Goal: Task Accomplishment & Management: Manage account settings

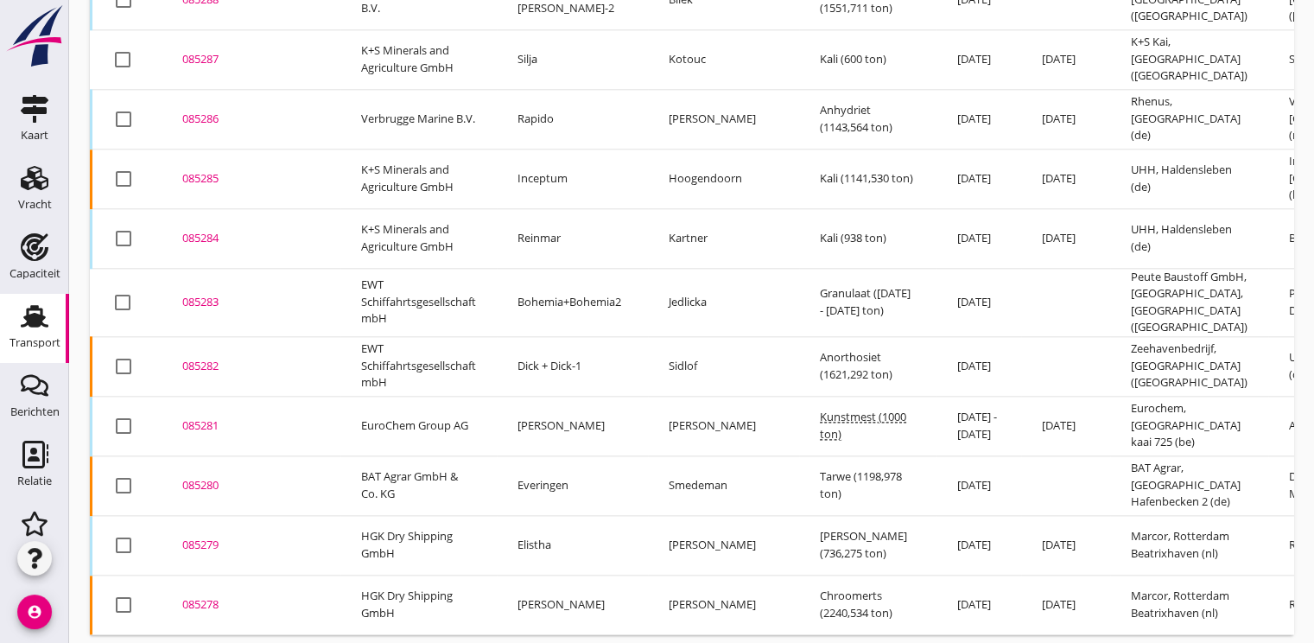
scroll to position [1998, 0]
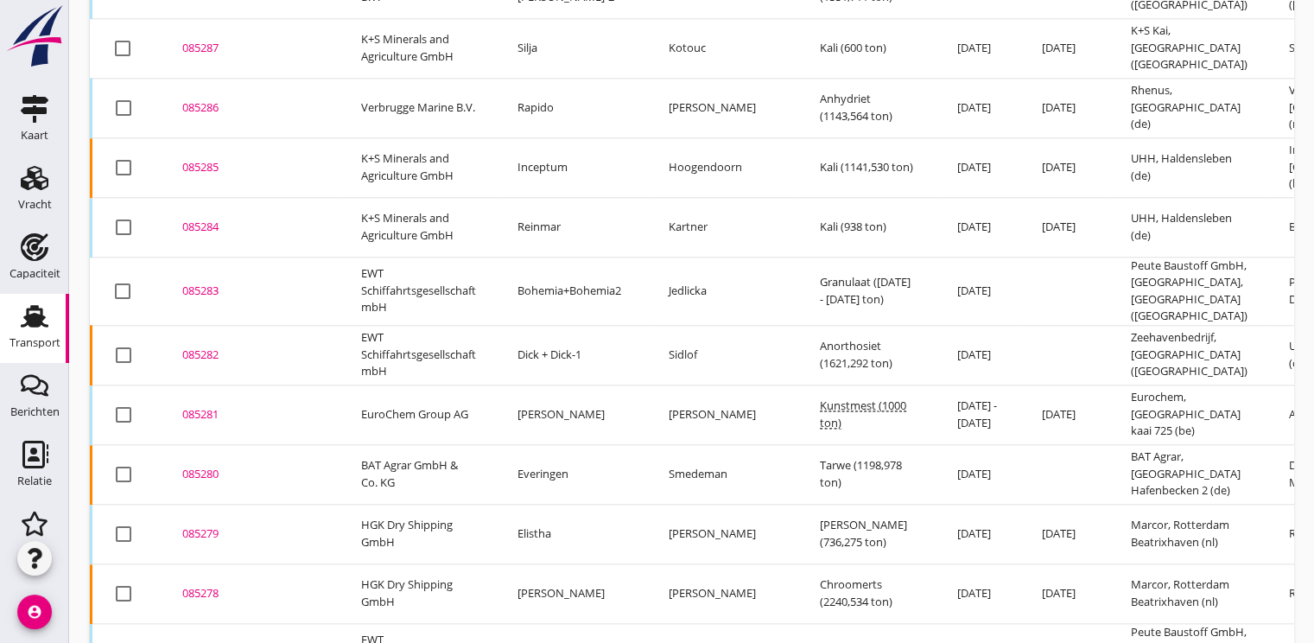
click at [191, 525] on div "085279" at bounding box center [250, 533] width 137 height 17
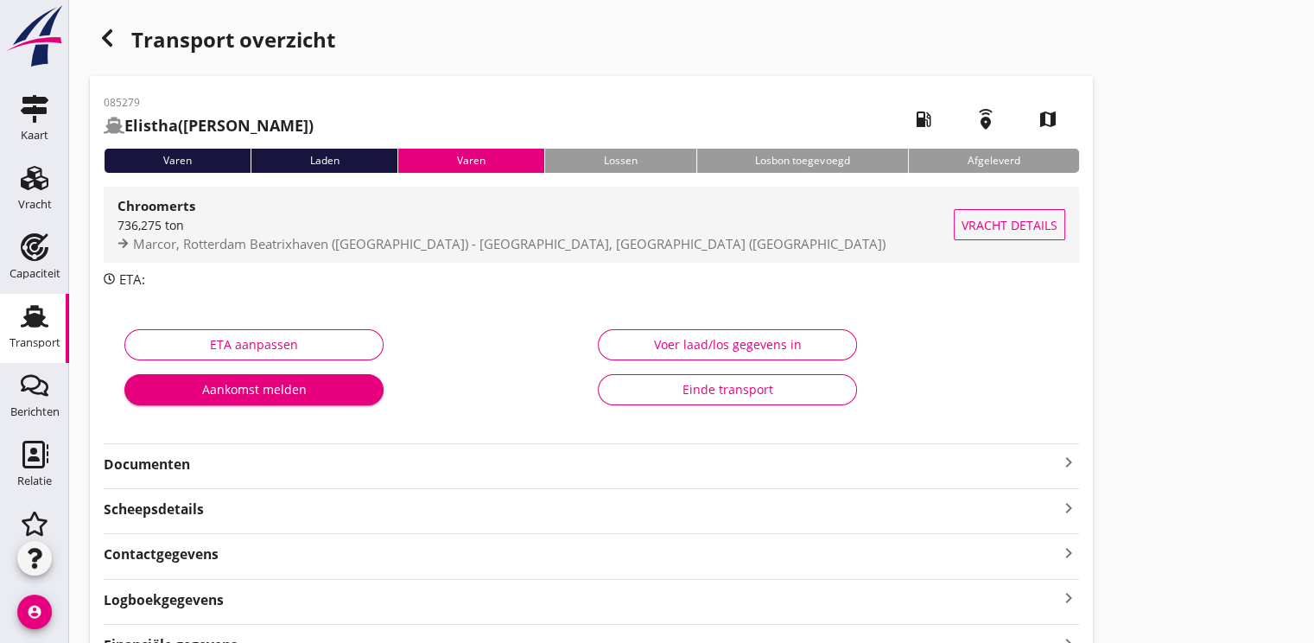
click at [197, 221] on div "736,275 ton" at bounding box center [535, 225] width 836 height 18
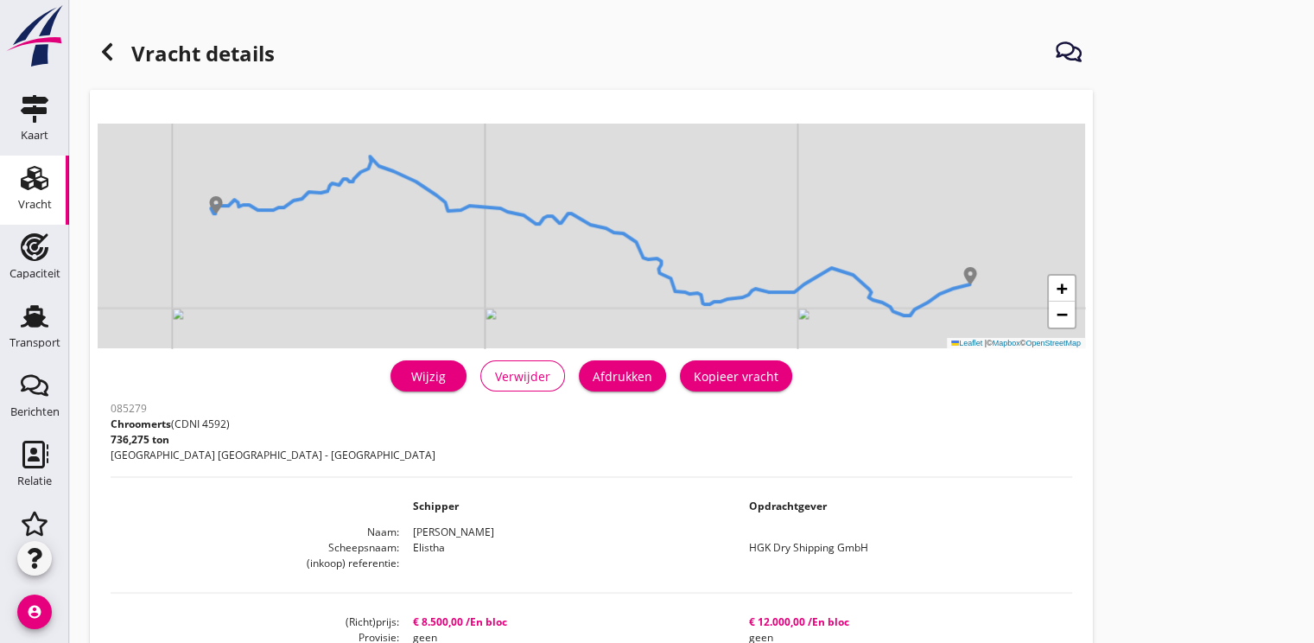
click at [442, 376] on div "Wijzig" at bounding box center [428, 376] width 48 height 18
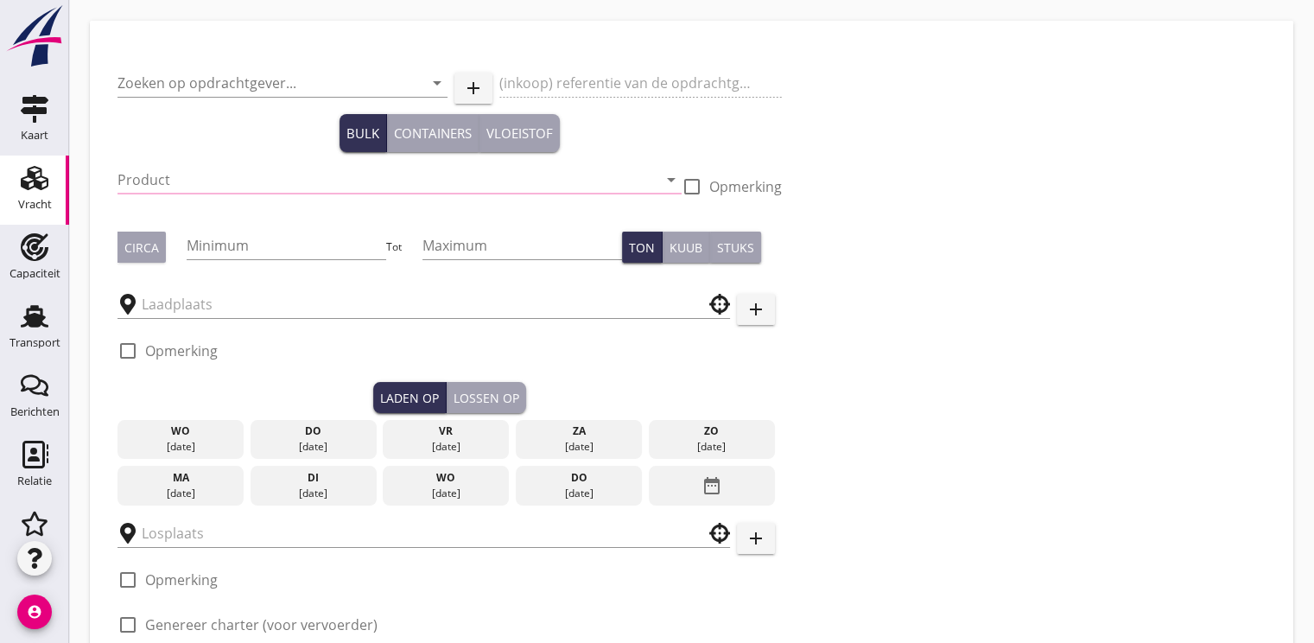
type input "HGK Dry Shipping GmbH"
type input "Chroomerts (4592)"
type input "740"
type input "750"
checkbox input "true"
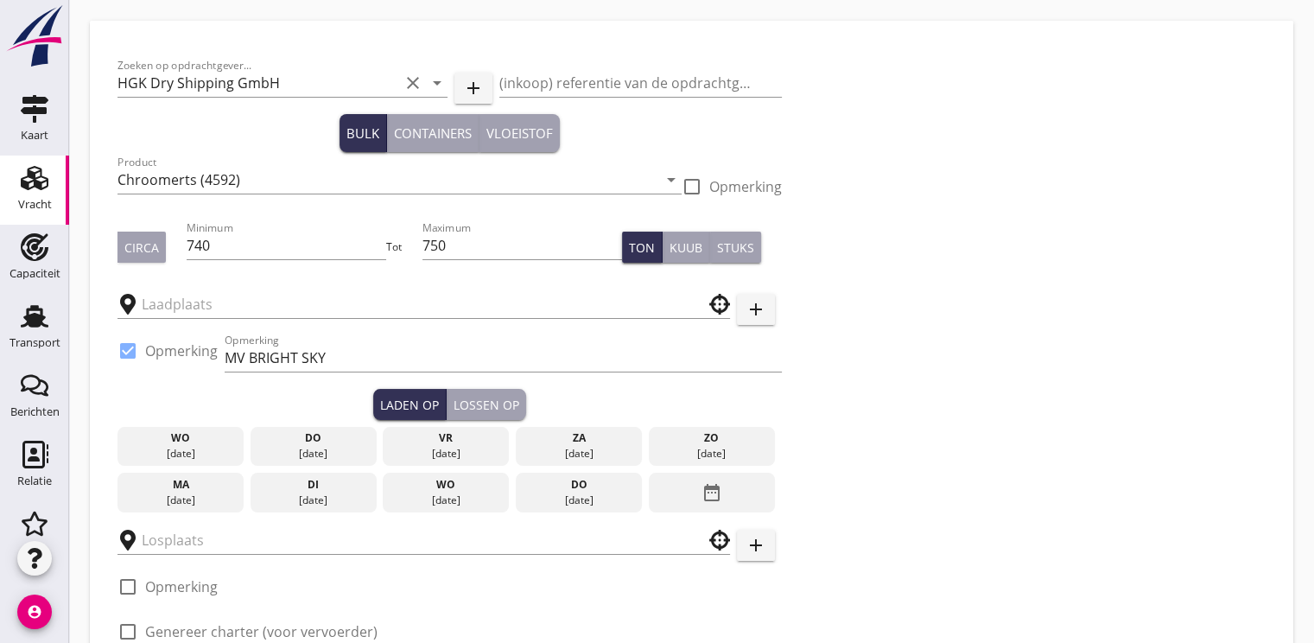
type input "Marcor"
type input "Rhenus"
checkbox input "true"
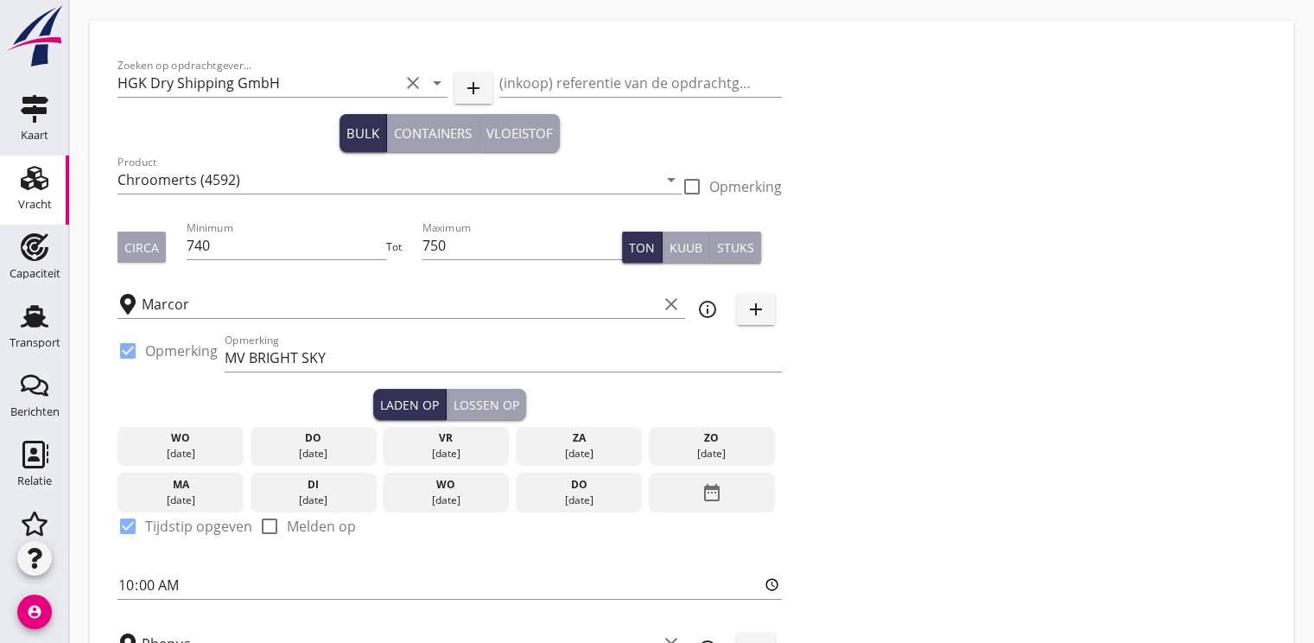
type input "8500"
checkbox input "false"
radio input "false"
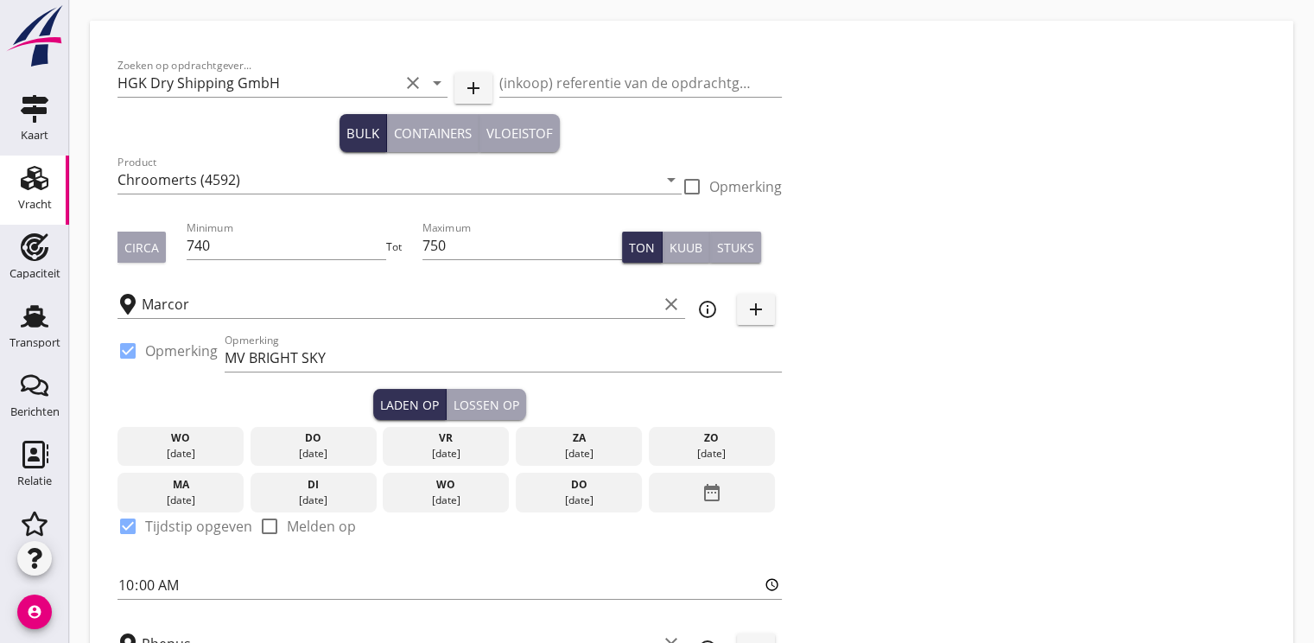
checkbox input "true"
type input "2"
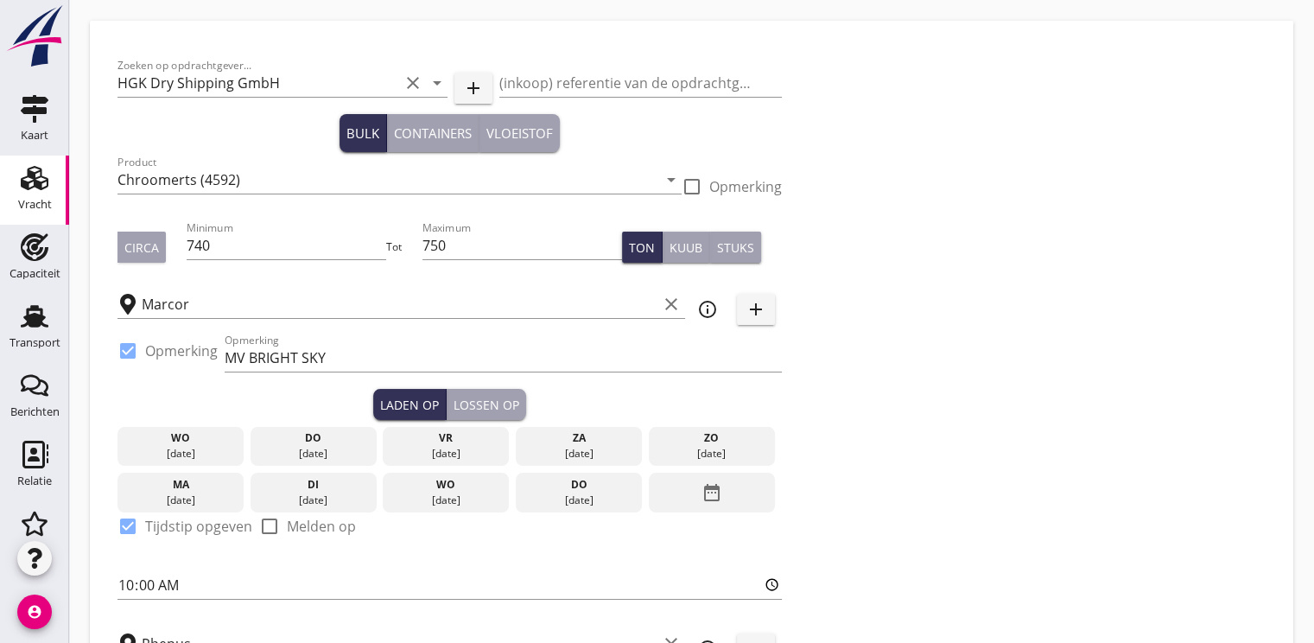
type input "2"
type input "21"
type input "12000"
checkbox input "false"
radio input "false"
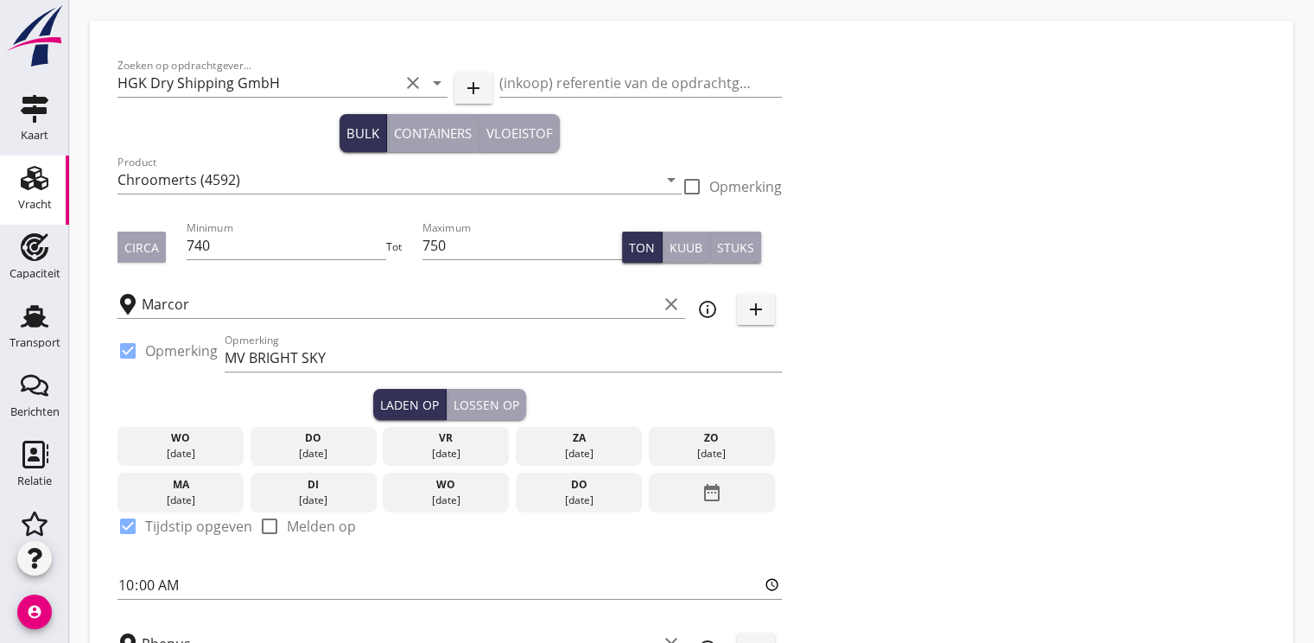
radio input "false"
checkbox input "true"
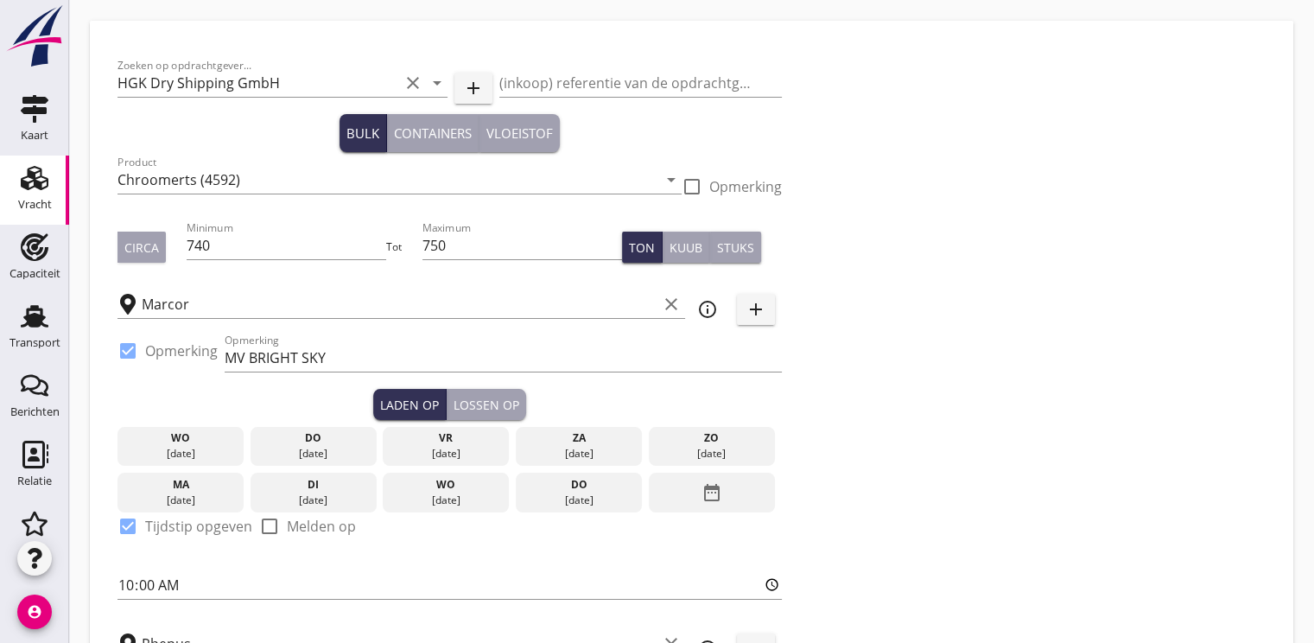
checkbox input "true"
type input "36"
type input "48"
type input "21"
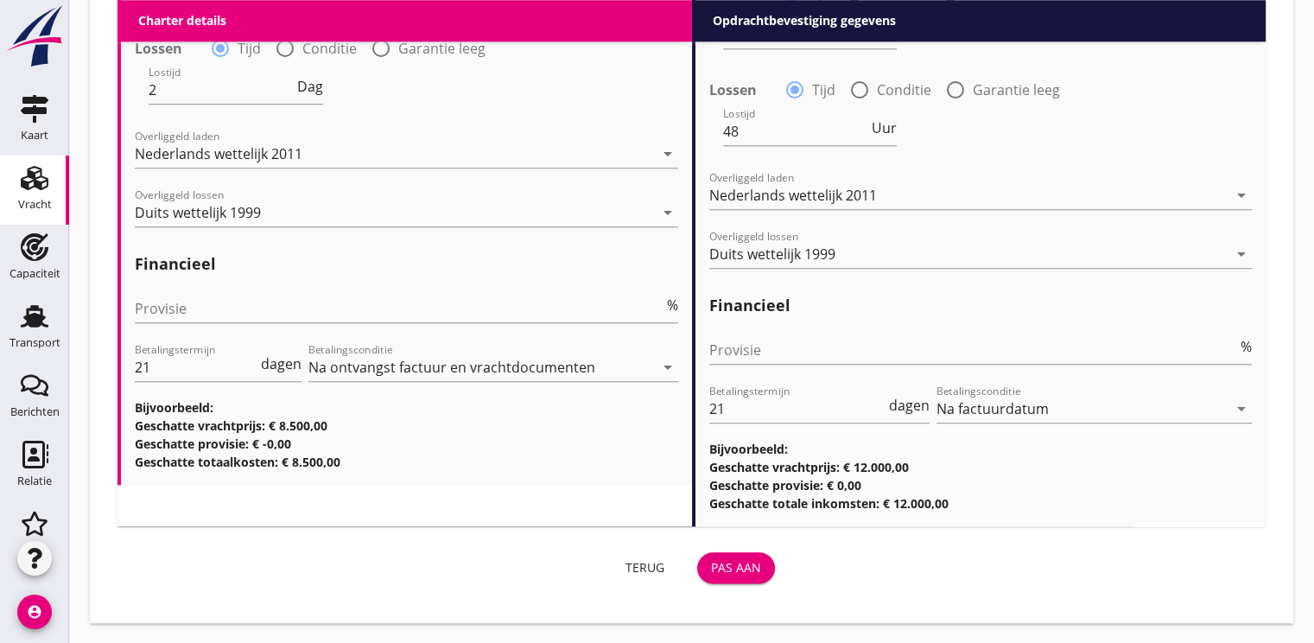
scroll to position [1651, 0]
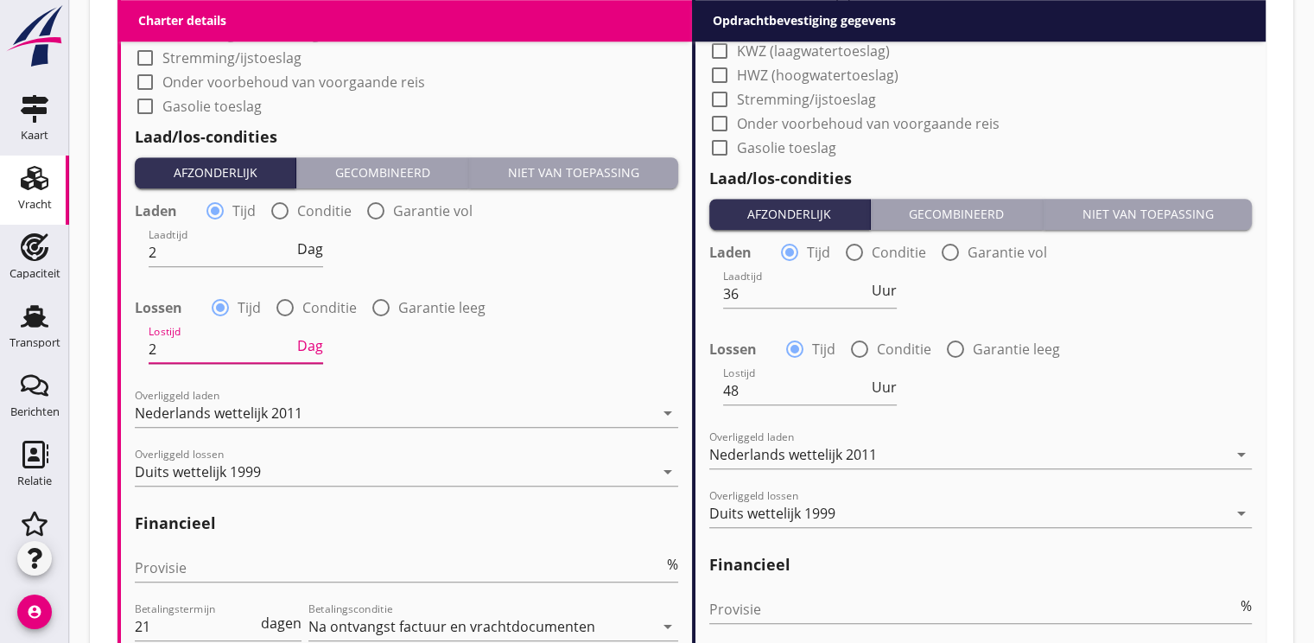
click at [174, 352] on input "2" at bounding box center [221, 349] width 145 height 28
type input "2"
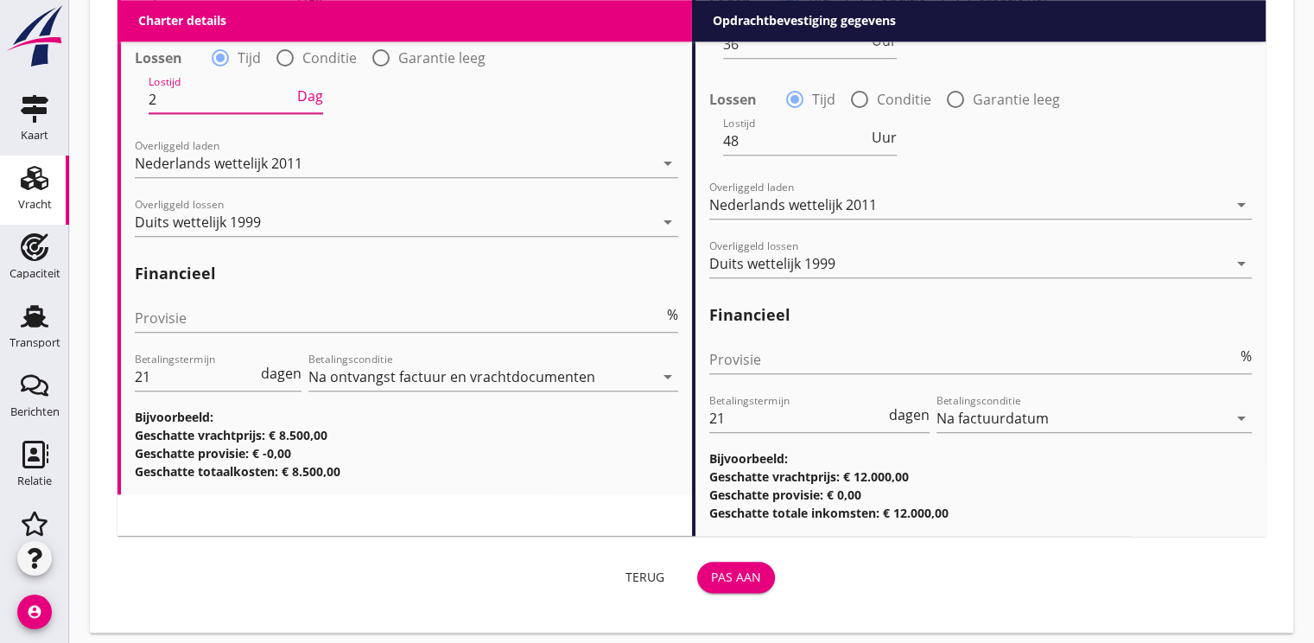
scroll to position [1910, 0]
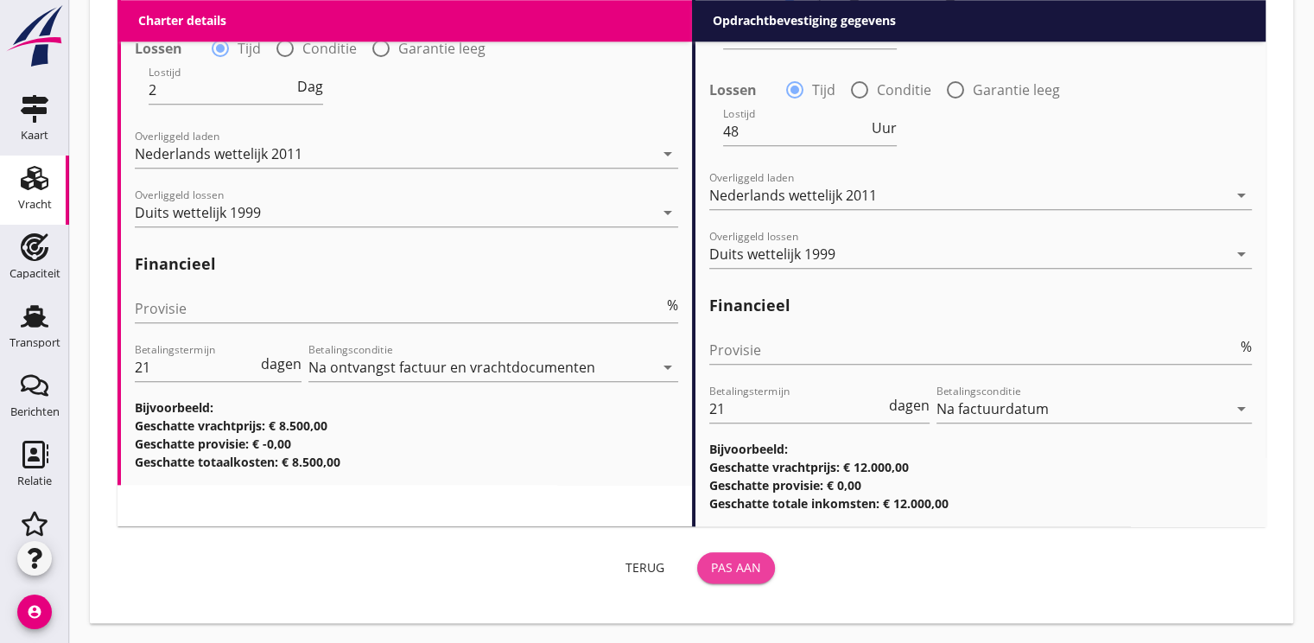
click at [739, 567] on div "Pas aan" at bounding box center [736, 567] width 50 height 18
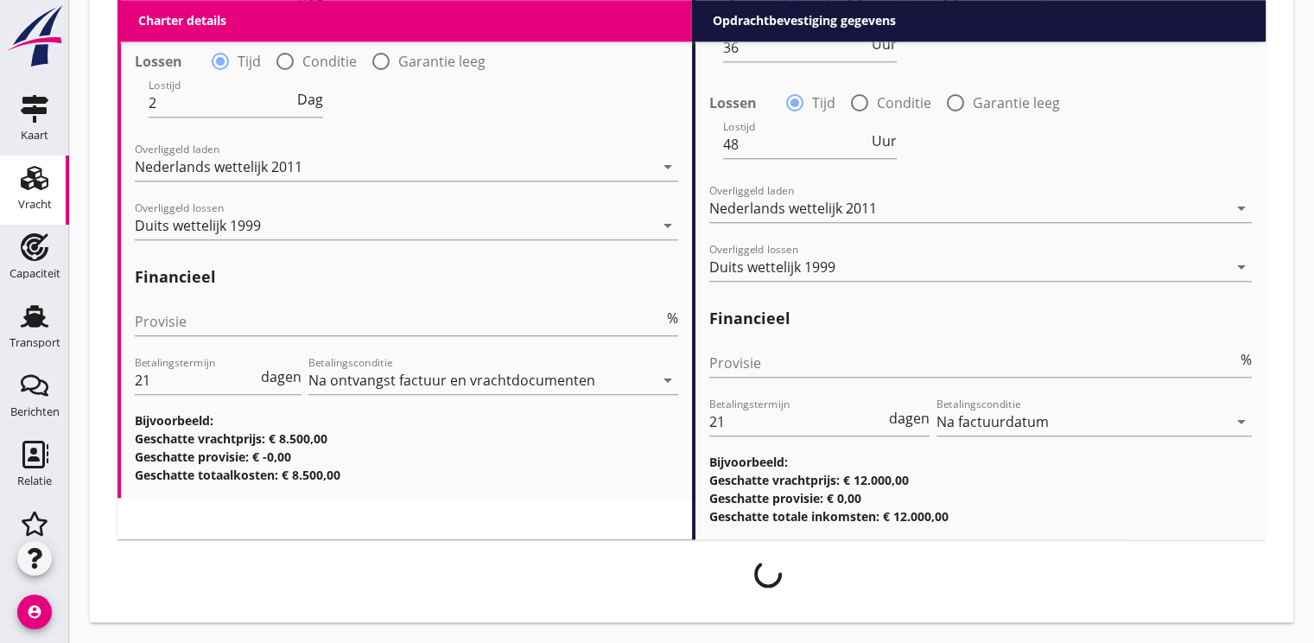
scroll to position [1896, 0]
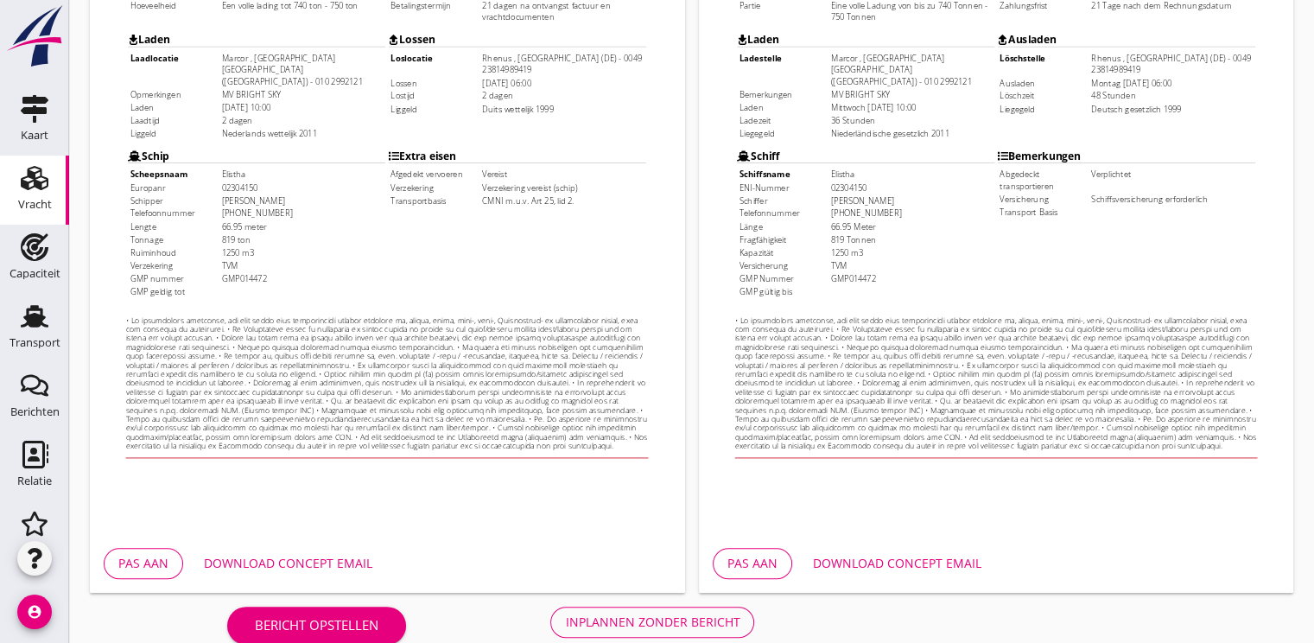
scroll to position [507, 0]
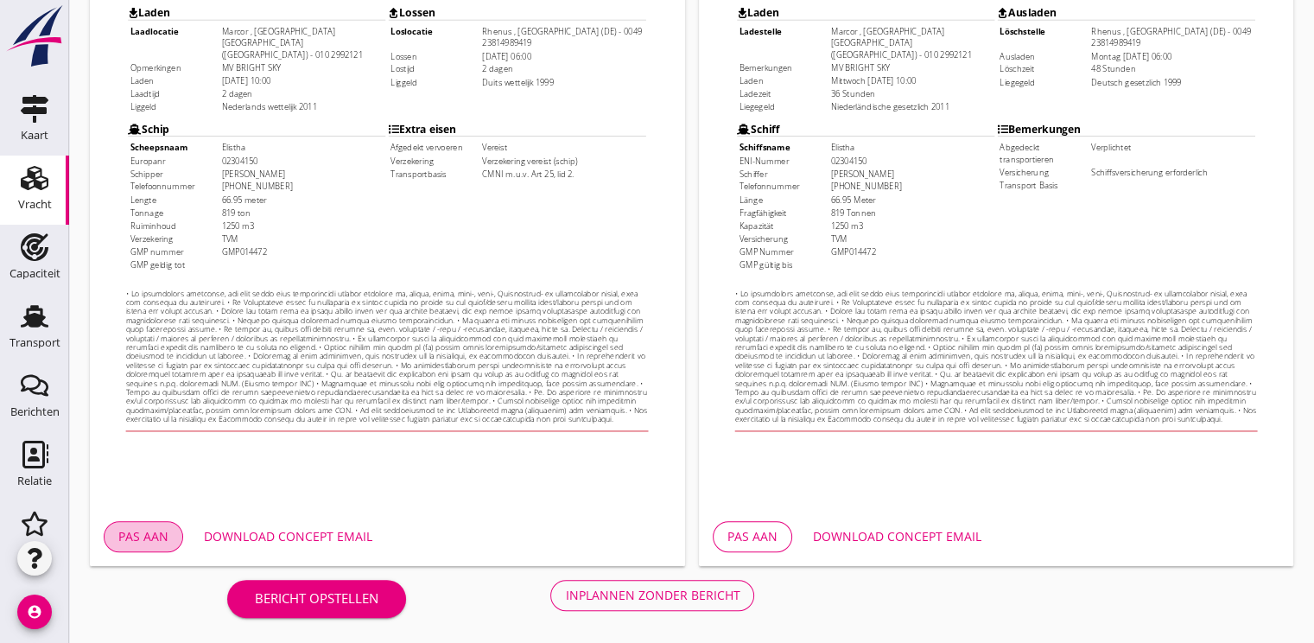
click at [137, 529] on div "Pas aan" at bounding box center [143, 536] width 50 height 18
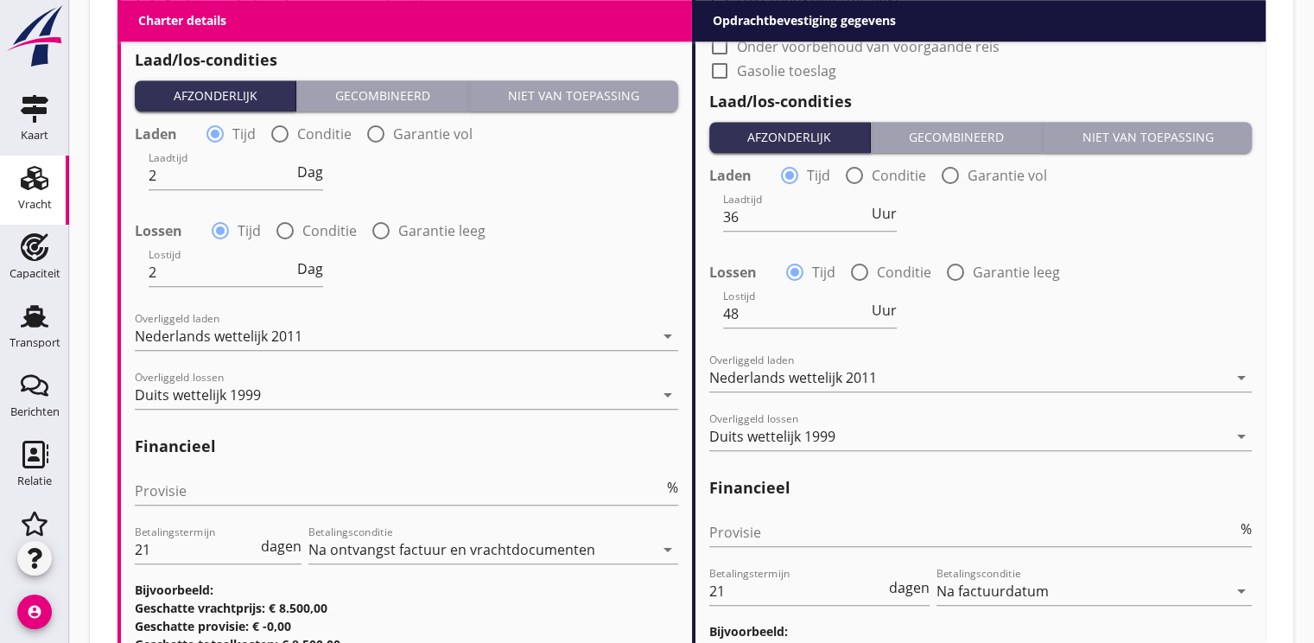
scroll to position [1910, 0]
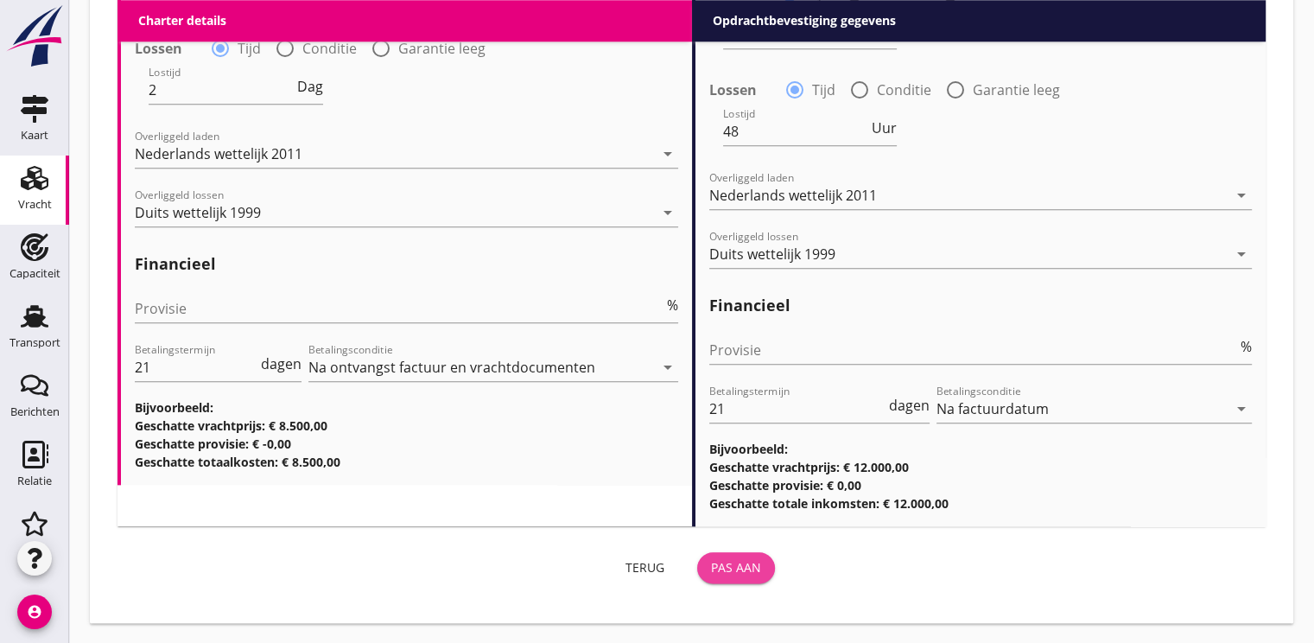
click at [750, 570] on div "Pas aan" at bounding box center [736, 567] width 50 height 18
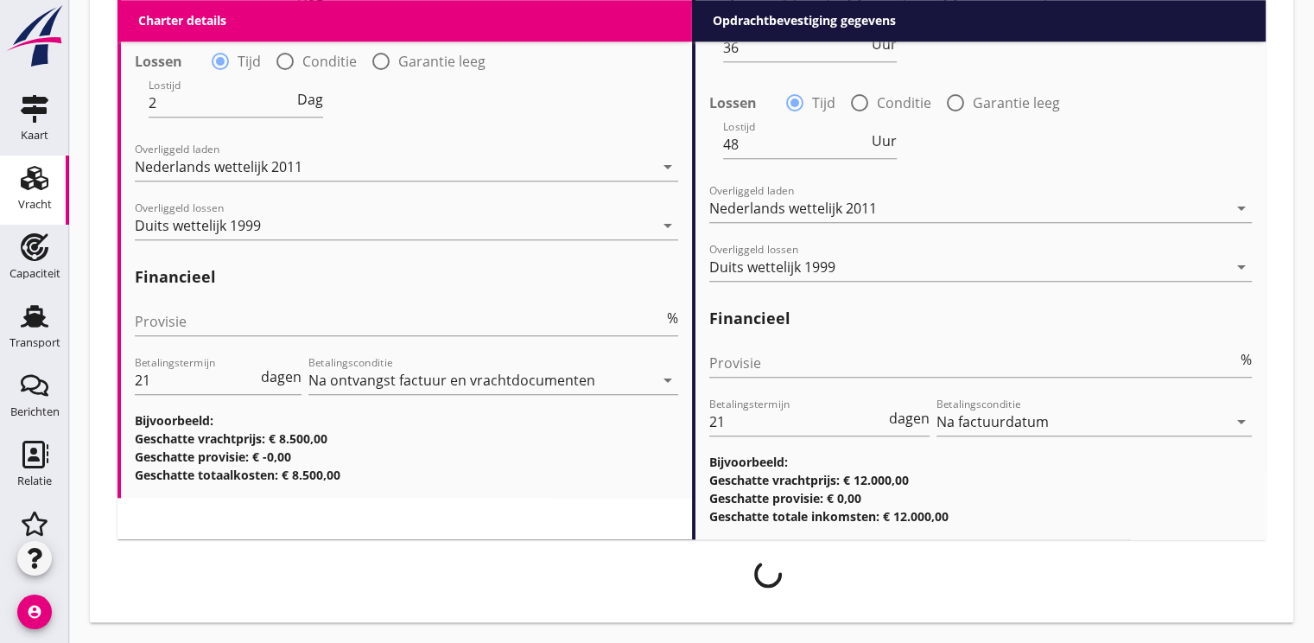
scroll to position [1896, 0]
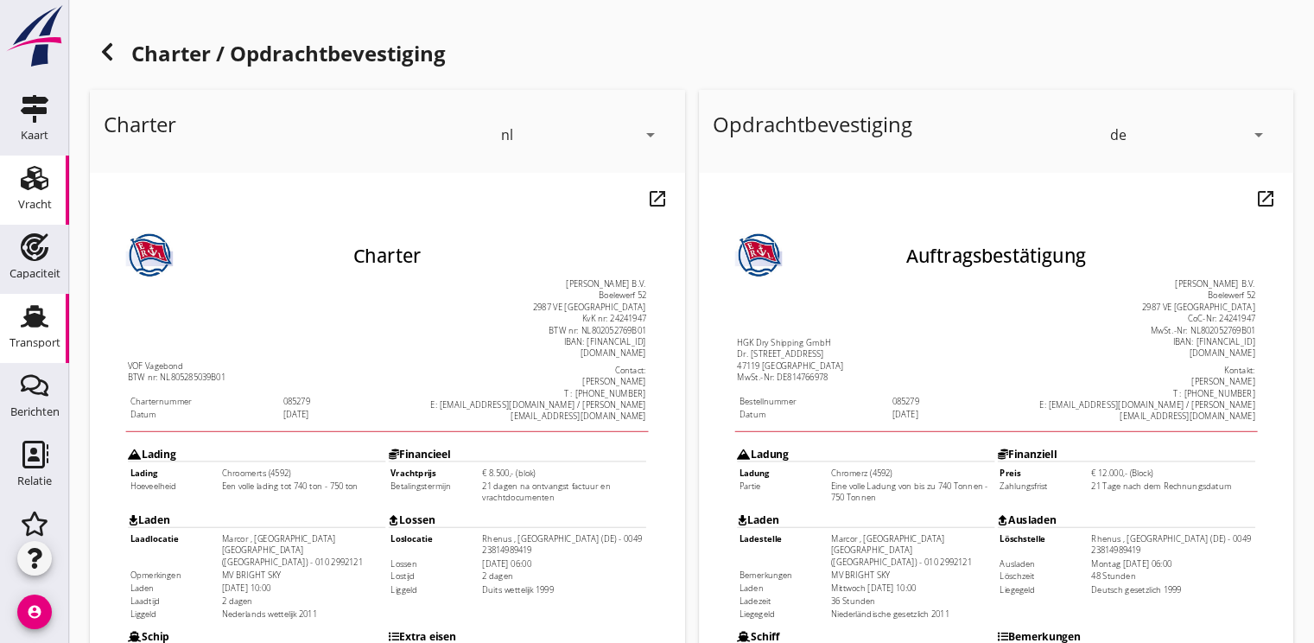
click at [29, 330] on div "Transport" at bounding box center [35, 342] width 51 height 24
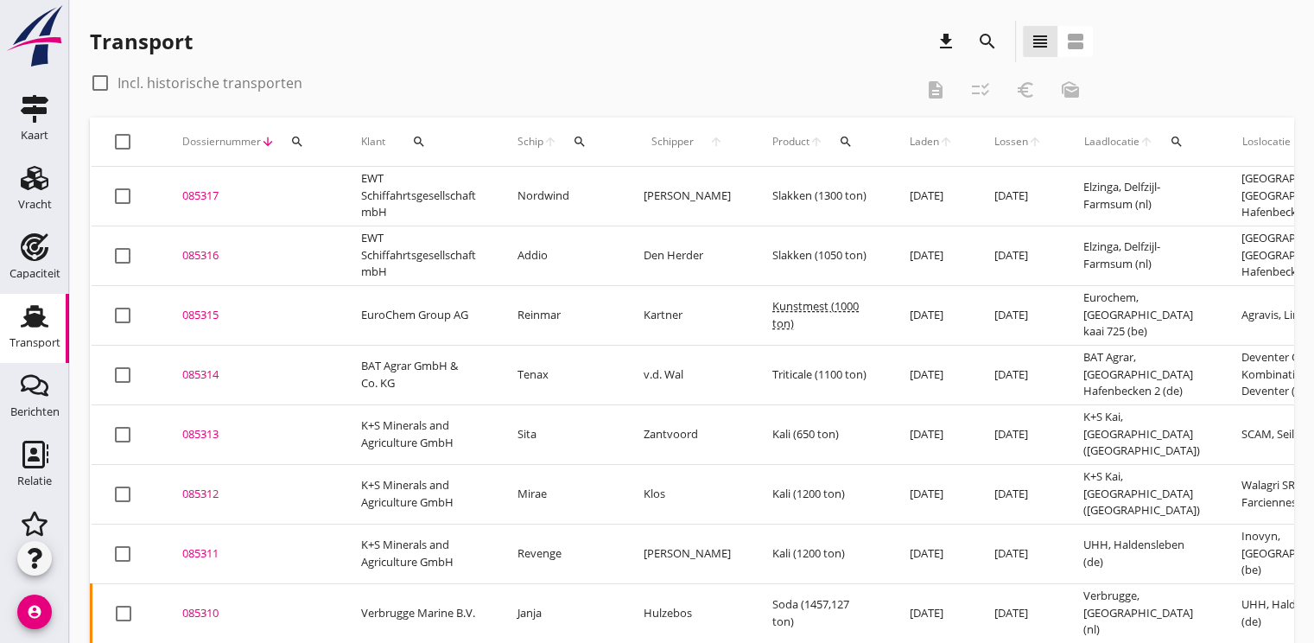
click at [297, 142] on icon "search" at bounding box center [297, 142] width 14 height 14
click at [337, 193] on input "Zoeken op dossiernummer..." at bounding box center [378, 192] width 180 height 28
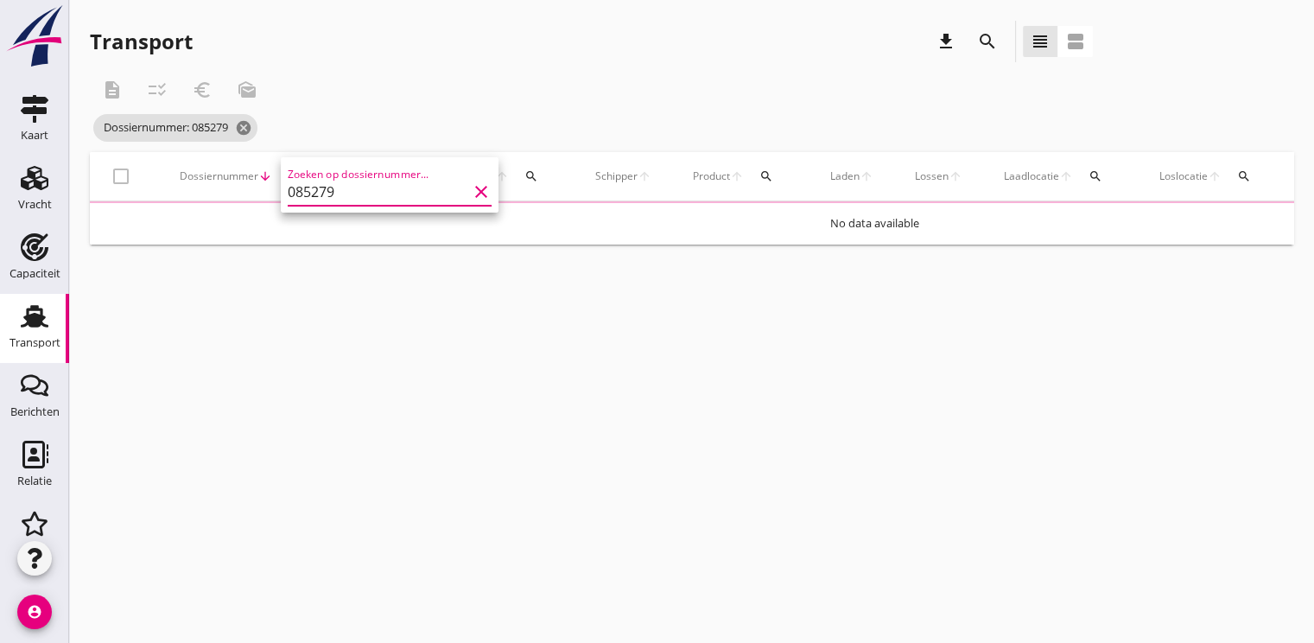
type input "085279"
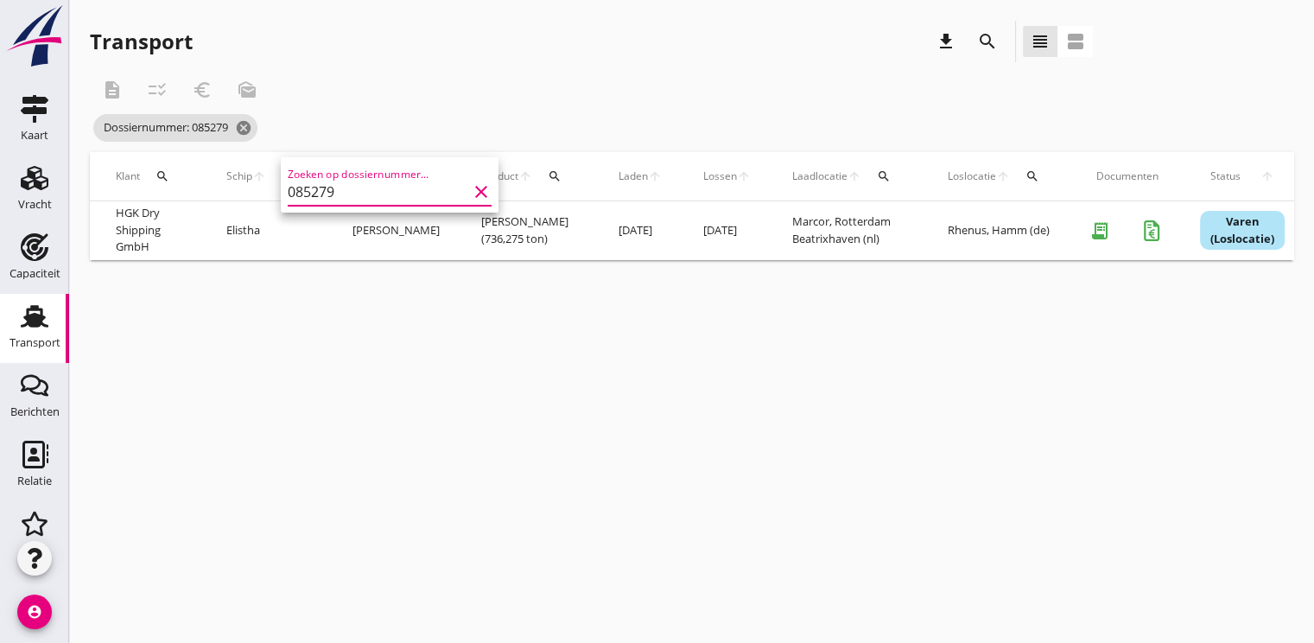
scroll to position [0, 444]
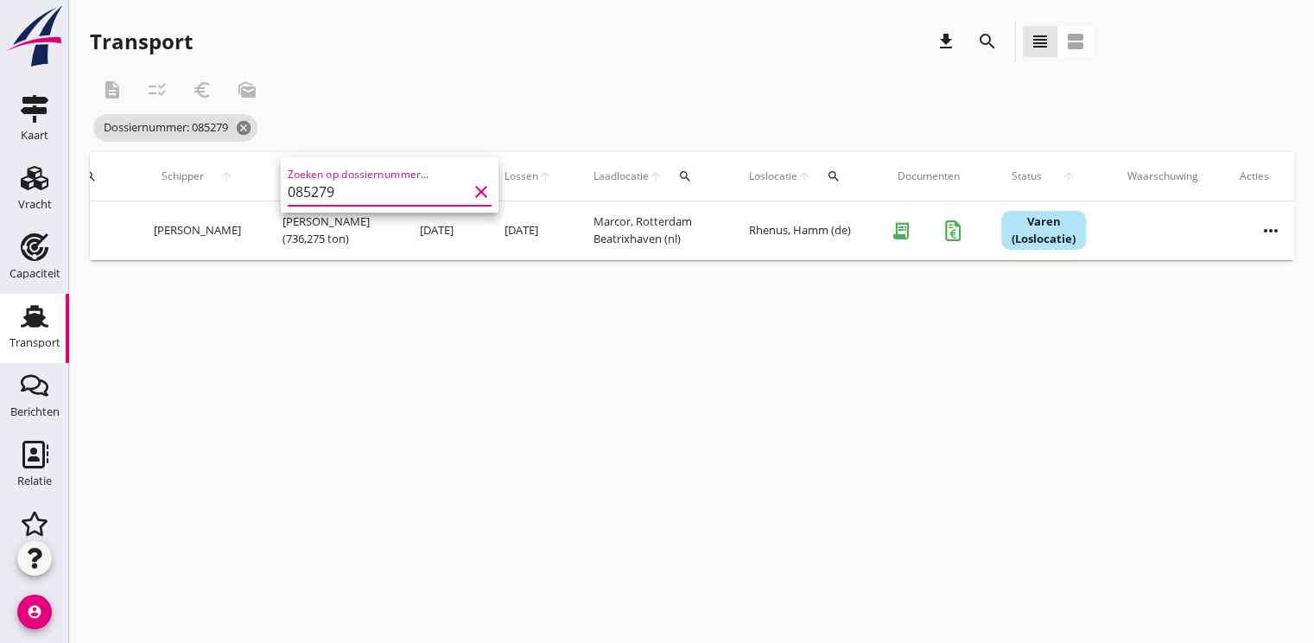
click at [1247, 226] on icon "more_horiz" at bounding box center [1271, 230] width 48 height 48
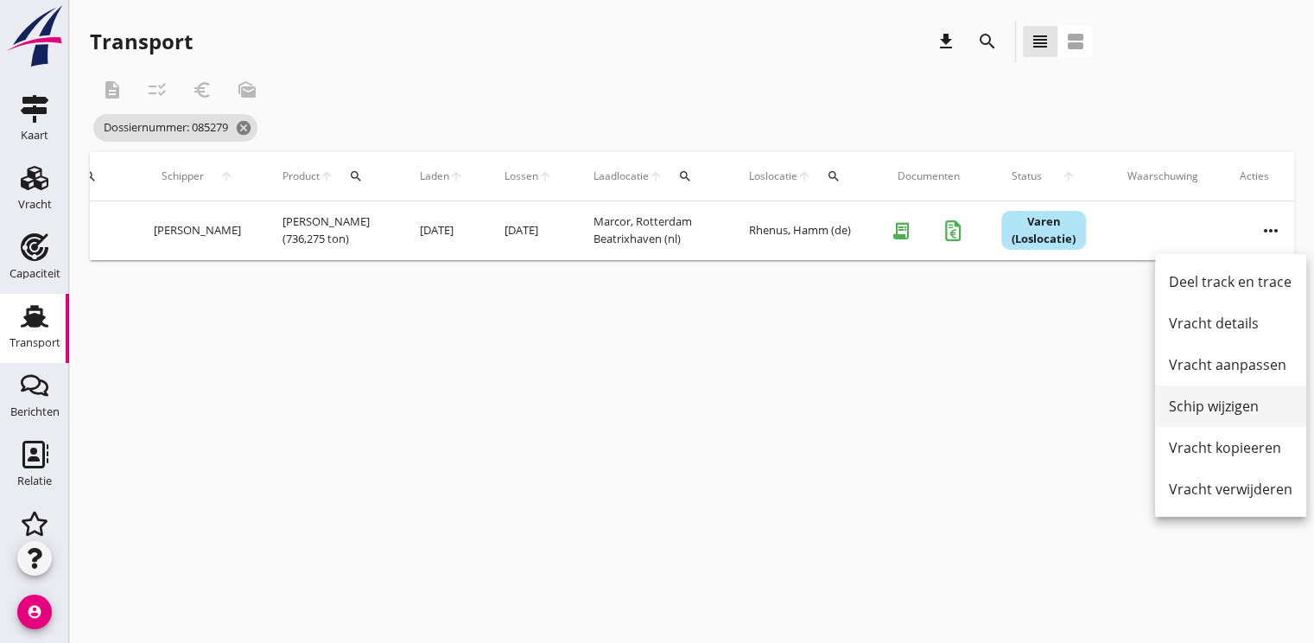
click at [1208, 399] on div "Schip wijzigen" at bounding box center [1231, 406] width 124 height 21
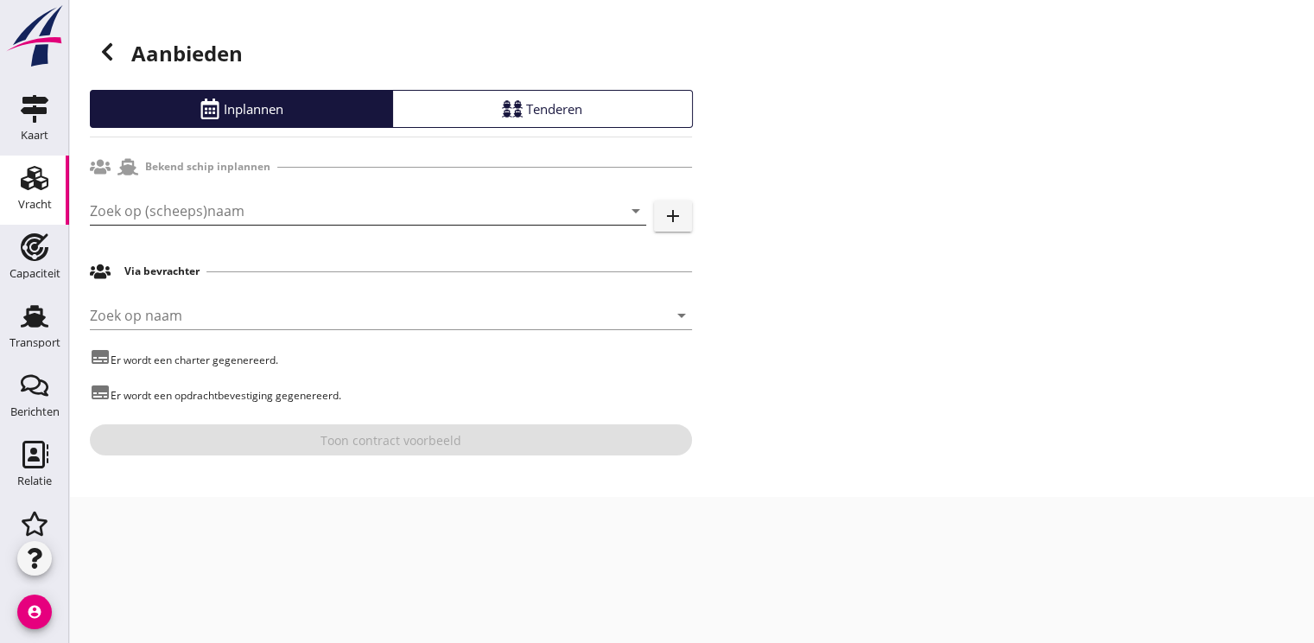
click at [149, 204] on input "Zoek op (scheeps)naam" at bounding box center [344, 211] width 508 height 28
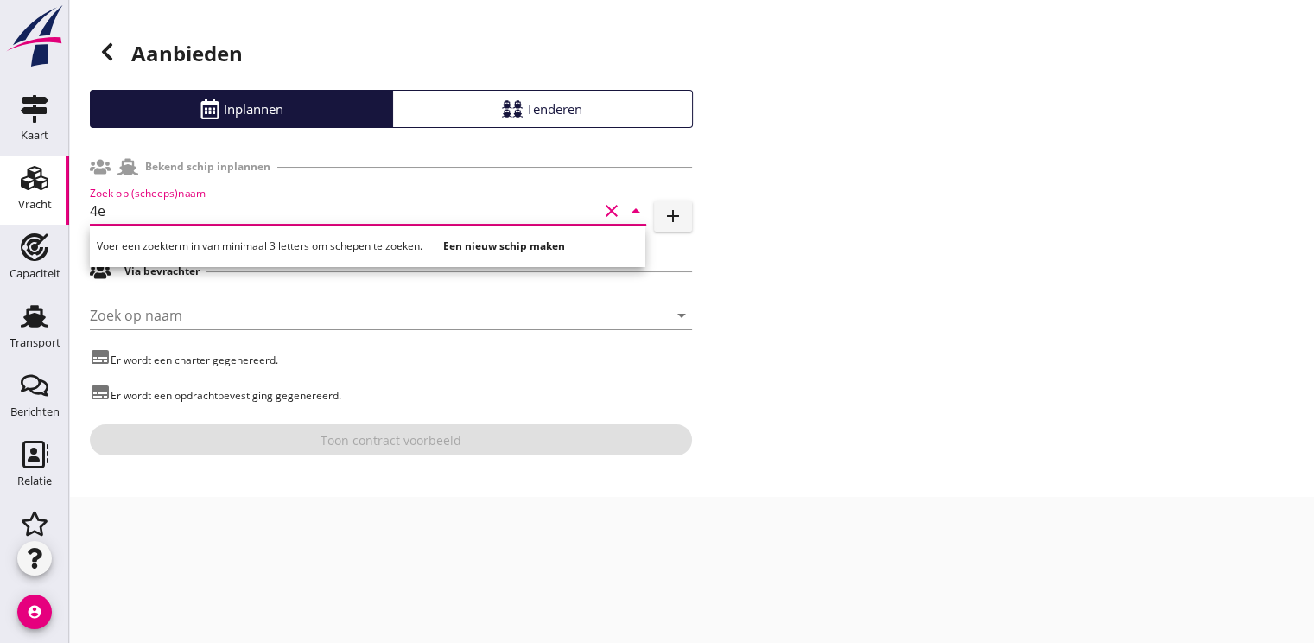
type input "4"
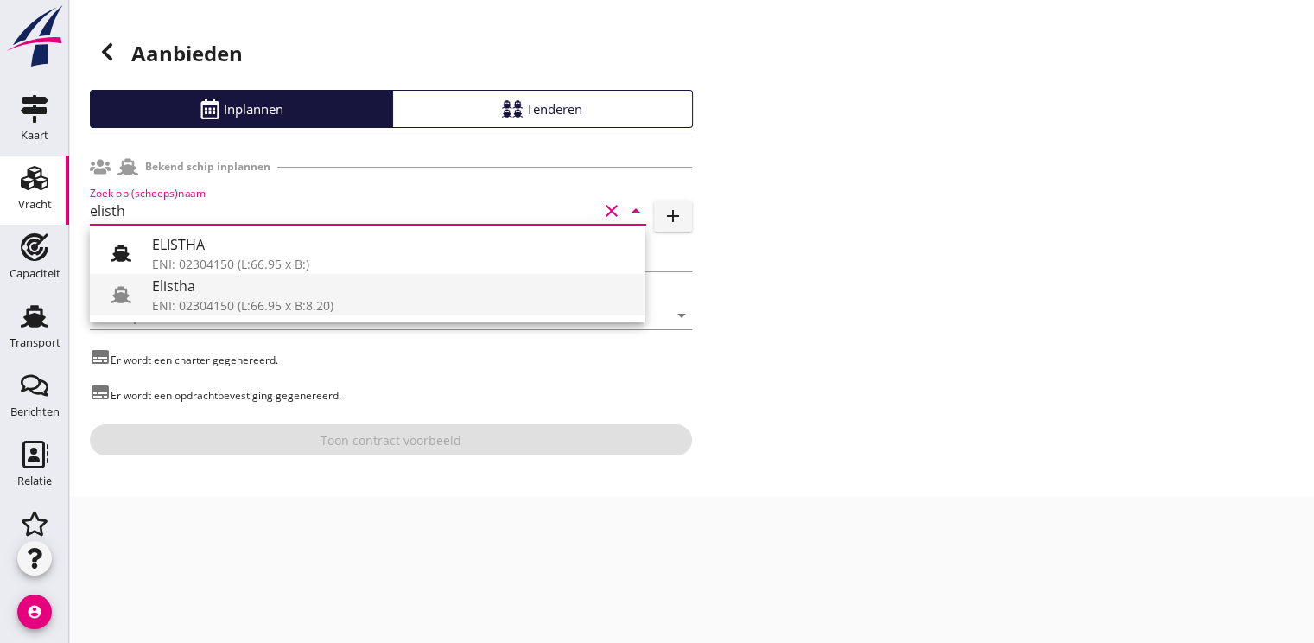
click at [216, 290] on div "Elistha" at bounding box center [391, 286] width 479 height 21
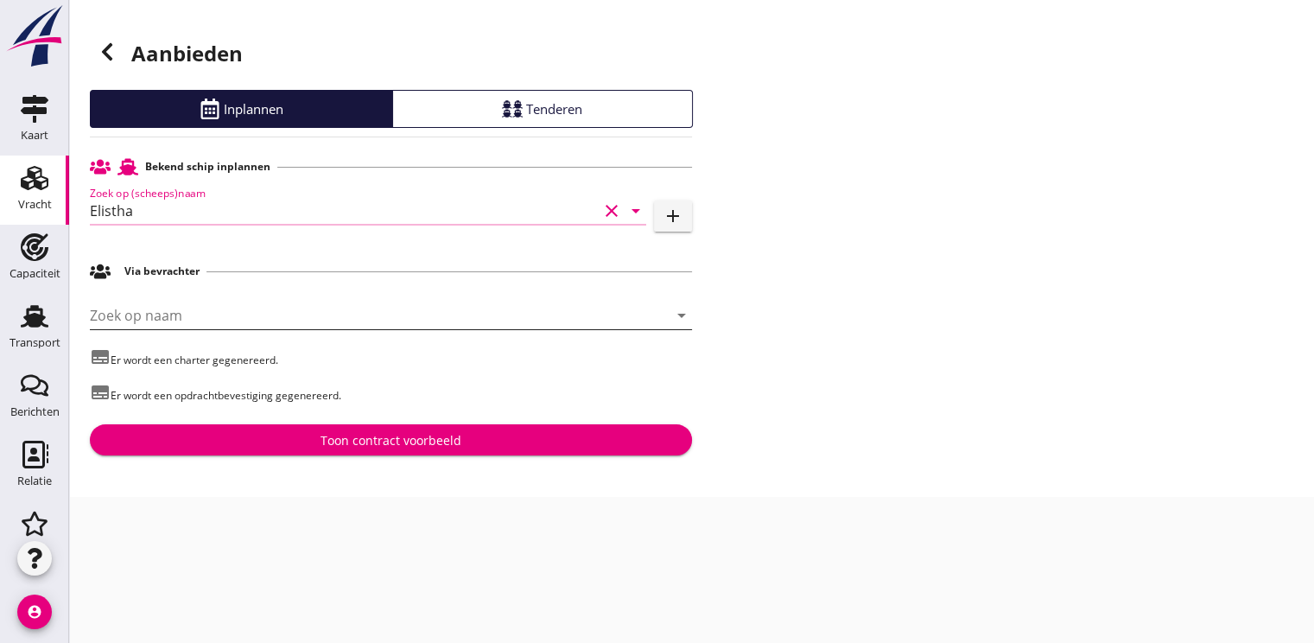
type input "Elistha"
click at [124, 316] on input "Zoek op naam" at bounding box center [367, 315] width 554 height 28
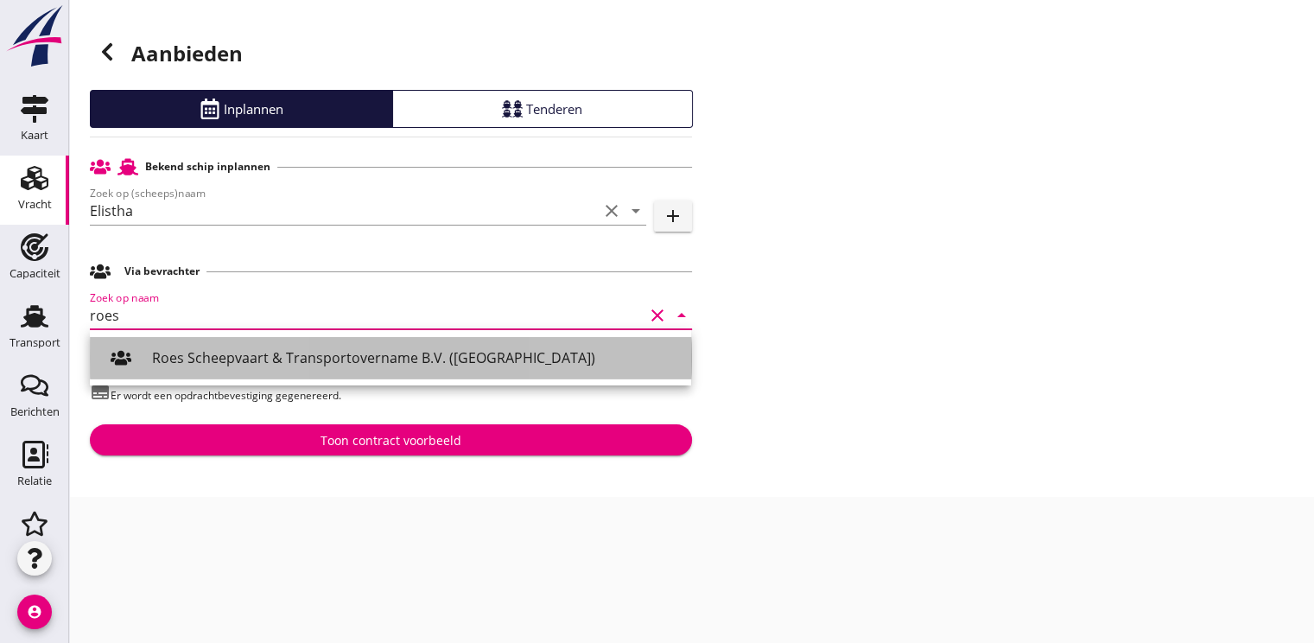
click at [181, 356] on div "Roes Scheepvaart & Transportovername B.V. ([GEOGRAPHIC_DATA])" at bounding box center [414, 357] width 525 height 21
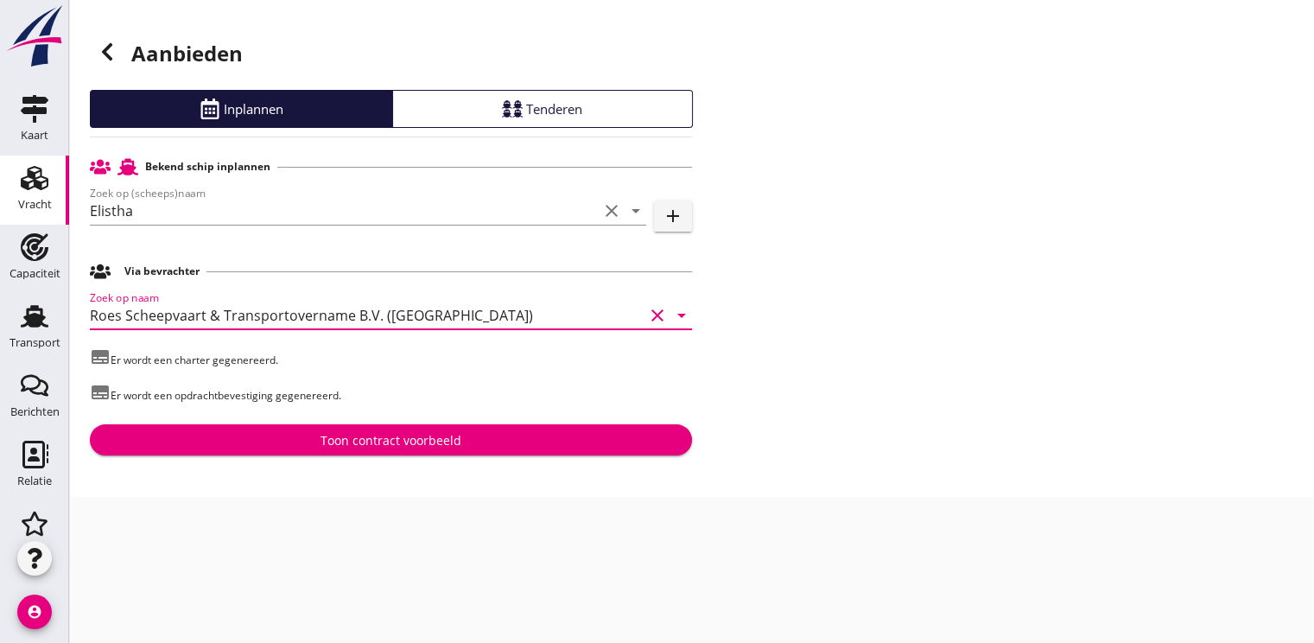
type input "Roes Scheepvaart & Transportovername B.V. ([GEOGRAPHIC_DATA])"
click at [370, 439] on div "Toon contract voorbeeld" at bounding box center [391, 440] width 141 height 18
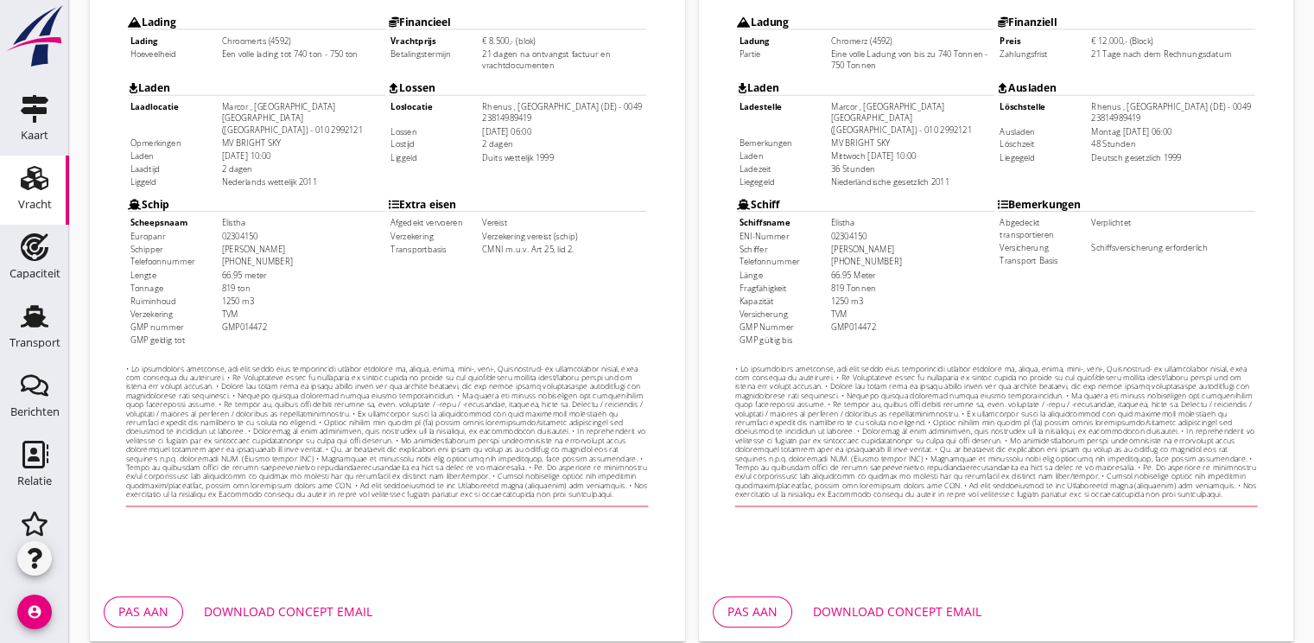
scroll to position [507, 0]
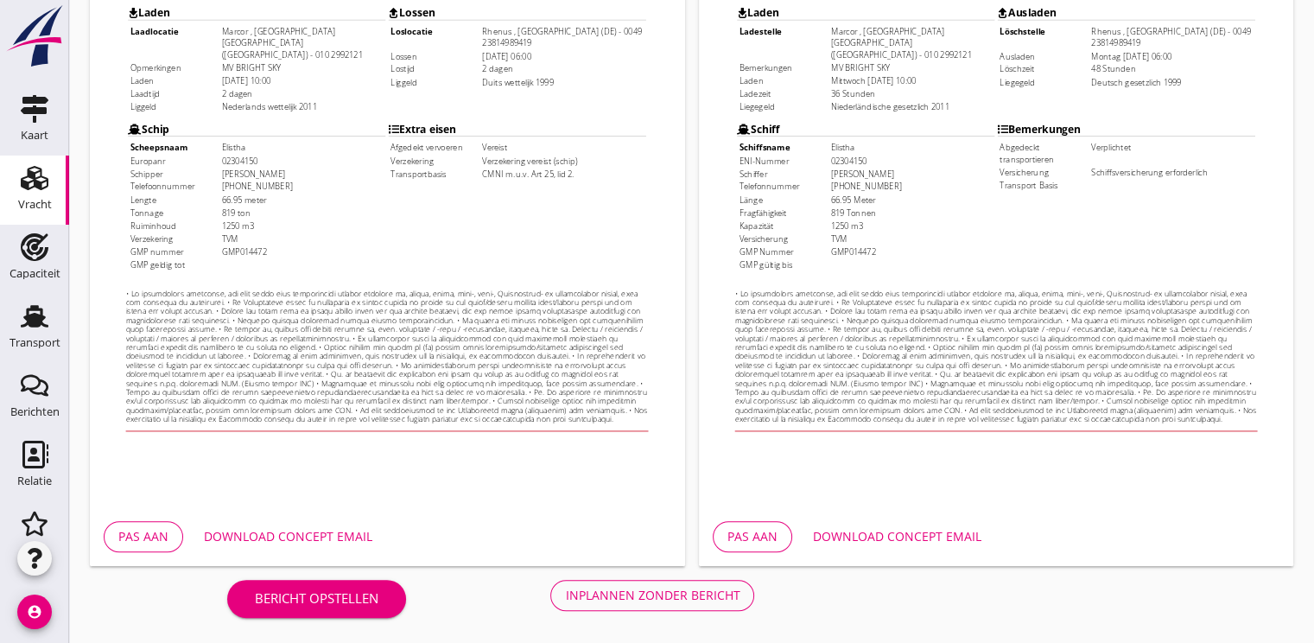
click at [670, 593] on div "Inplannen zonder bericht" at bounding box center [652, 595] width 175 height 18
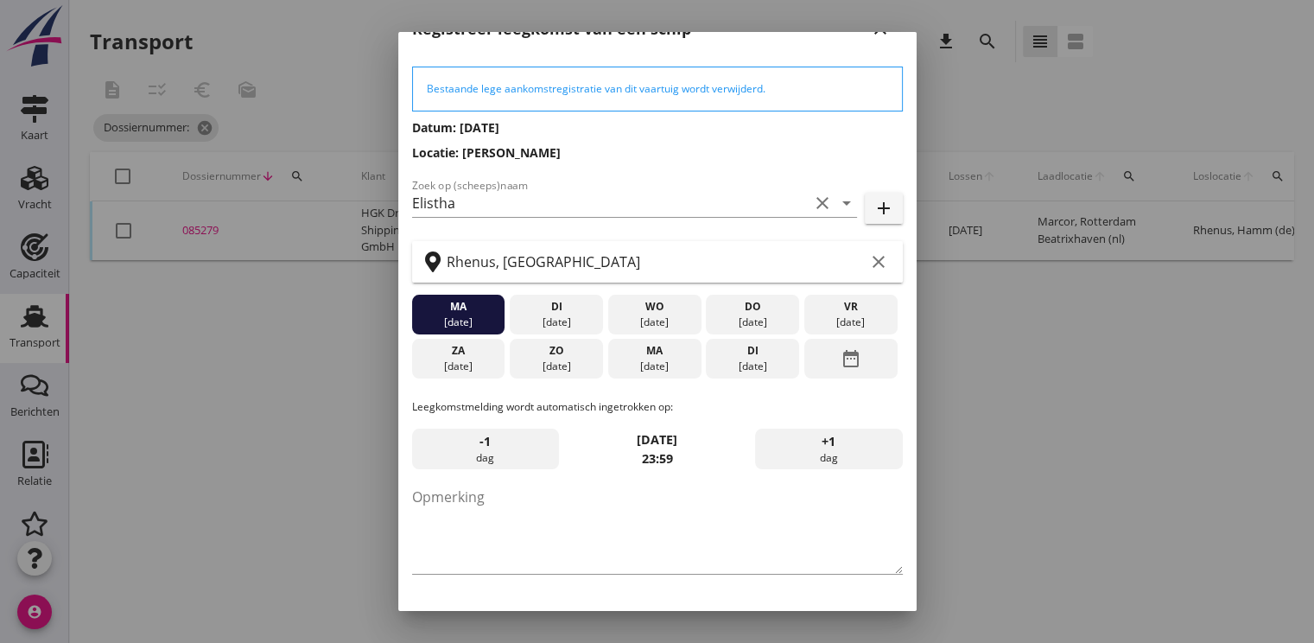
scroll to position [90, 0]
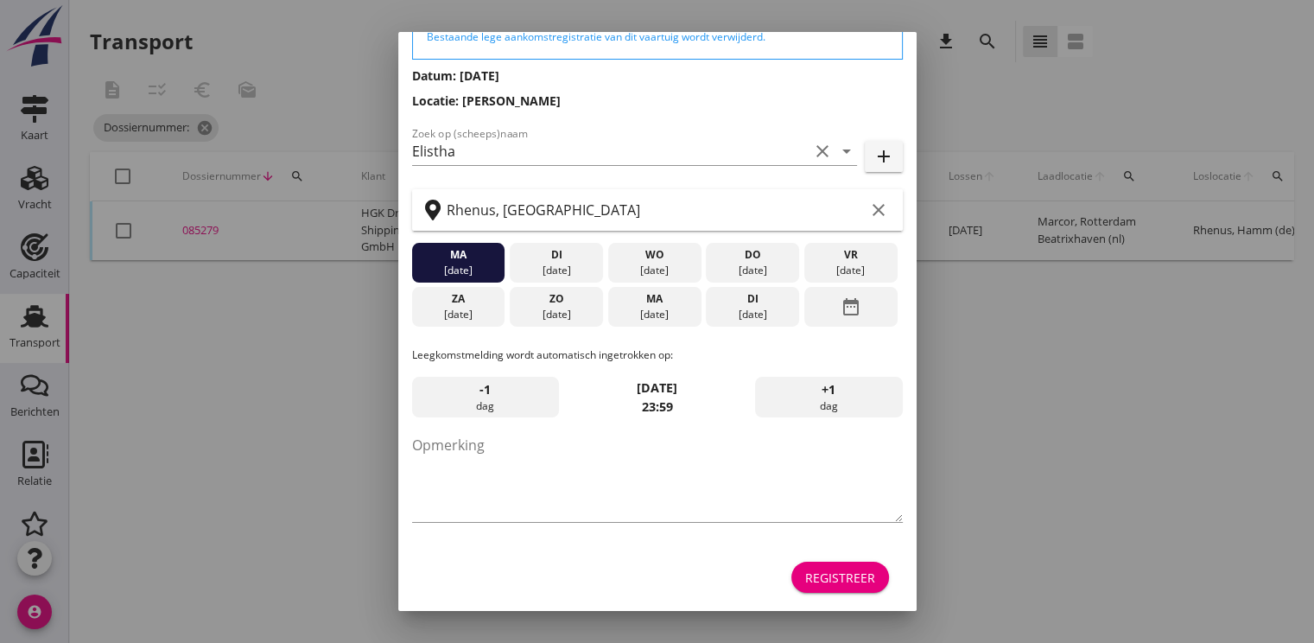
click at [843, 577] on div "Registreer" at bounding box center [840, 577] width 70 height 18
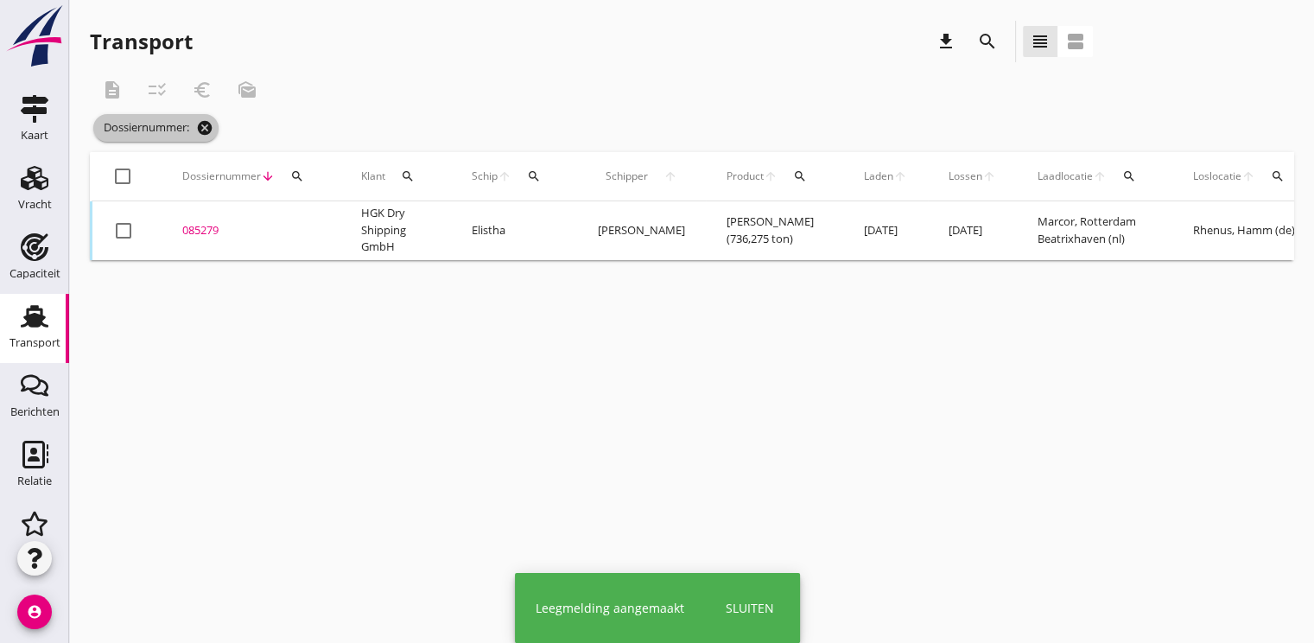
click at [201, 124] on icon "cancel" at bounding box center [204, 127] width 17 height 17
